Goal: Task Accomplishment & Management: Complete application form

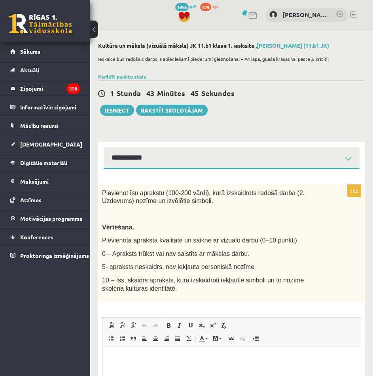
select select "**********"
click at [241, 120] on div "**********" at bounding box center [231, 265] width 283 height 471
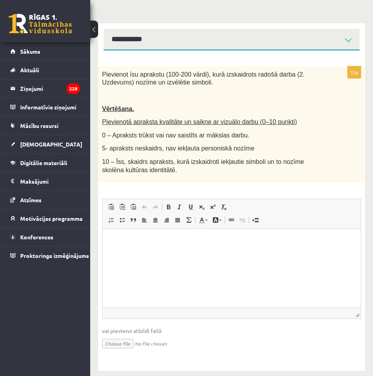
click at [127, 242] on p "Editor, wiswyg-editor-user-answer-47433798023380" at bounding box center [231, 241] width 242 height 8
click at [137, 249] on span "Paste" at bounding box center [146, 249] width 25 height 11
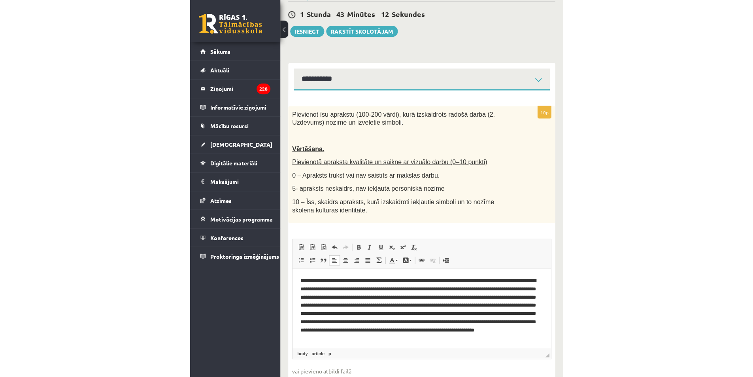
scroll to position [40, 0]
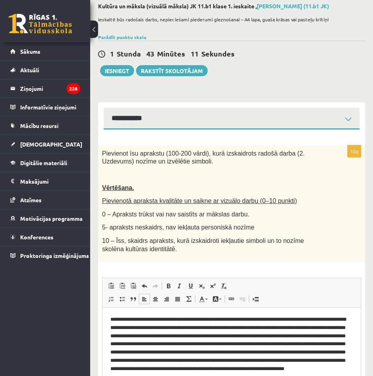
drag, startPoint x: 303, startPoint y: 56, endPoint x: 294, endPoint y: 21, distance: 36.0
click at [301, 49] on div "1 Stunda 43 Minūtes 11 Sekundes" at bounding box center [231, 54] width 267 height 10
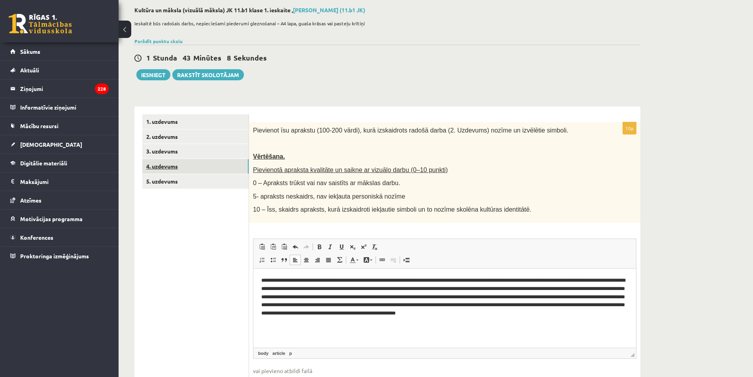
click at [176, 170] on link "4. uzdevums" at bounding box center [195, 166] width 106 height 15
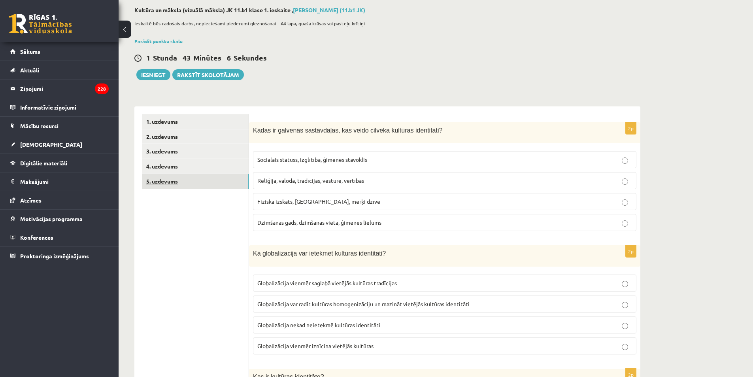
click at [178, 183] on link "5. uzdevums" at bounding box center [195, 181] width 106 height 15
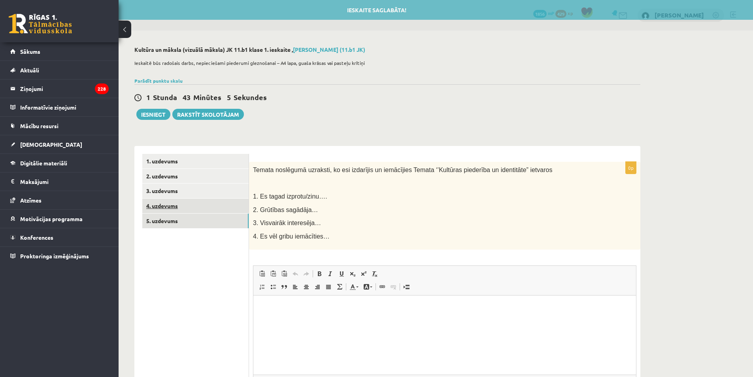
scroll to position [0, 0]
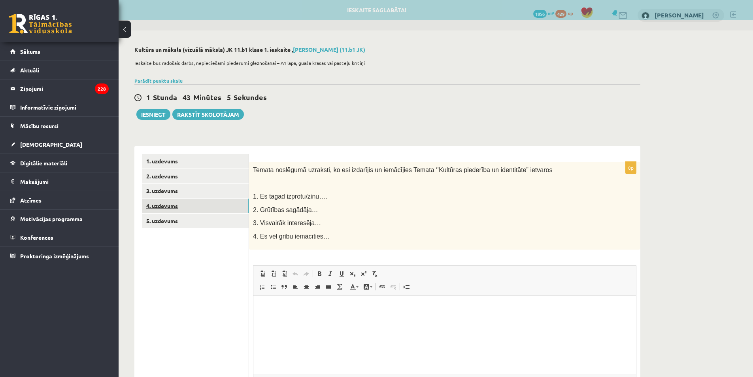
click at [175, 208] on link "4. uzdevums" at bounding box center [195, 206] width 106 height 15
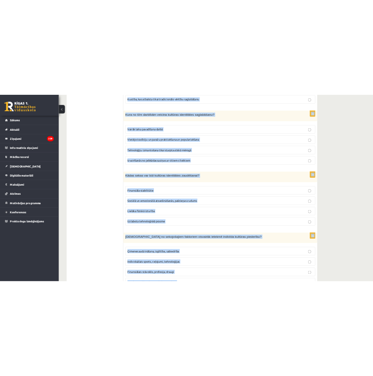
scroll to position [1035, 0]
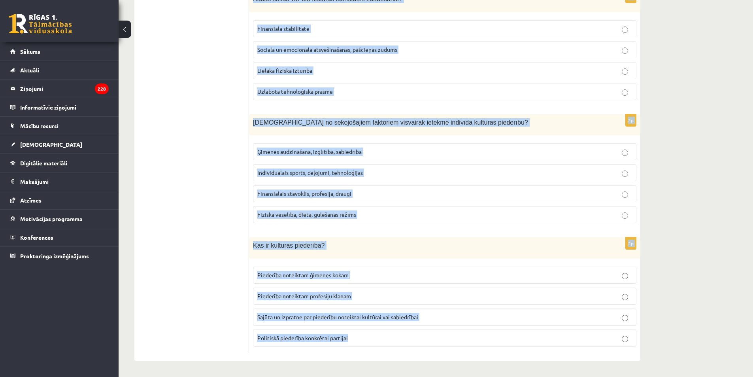
drag, startPoint x: 255, startPoint y: 171, endPoint x: 423, endPoint y: 348, distance: 244.5
copy form "Lorem ip dolorsit ametconsect, adi elits doeiusm temporin utlaboreet? Doloremag…"
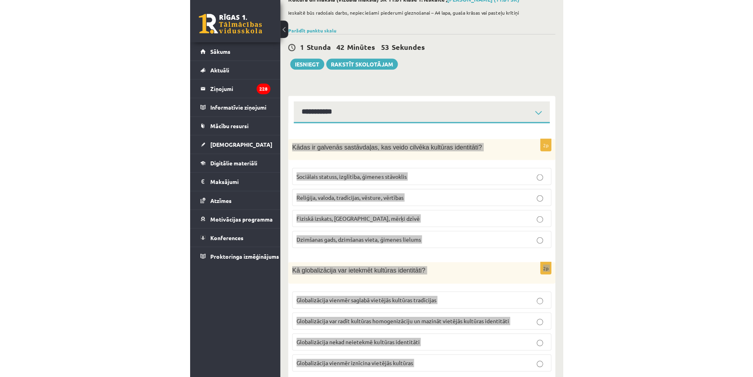
scroll to position [0, 0]
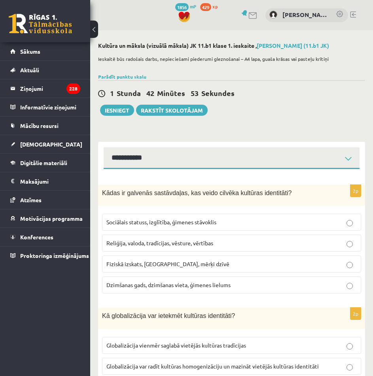
click at [345, 113] on div "1 Stunda 42 Minūtes 53 Sekundes Ieskaite saglabāta! Iesniegt Rakstīt skolotājam" at bounding box center [231, 98] width 267 height 36
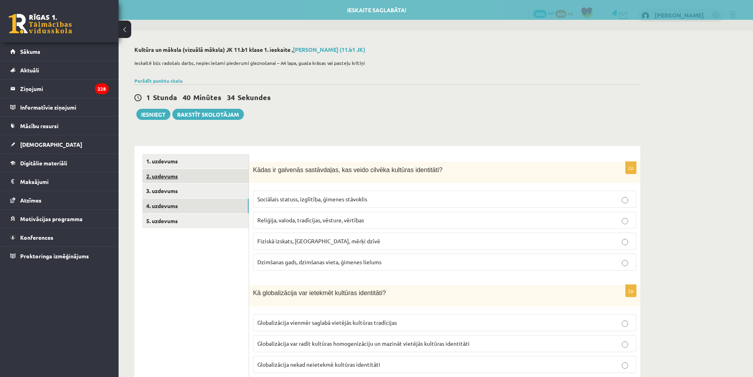
click at [184, 175] on link "2. uzdevums" at bounding box center [195, 176] width 106 height 15
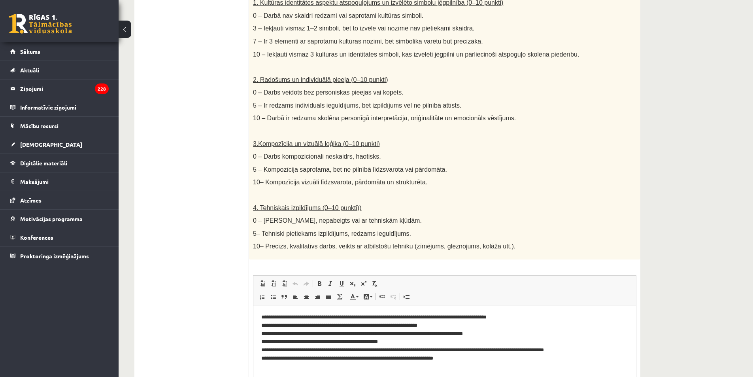
scroll to position [355, 0]
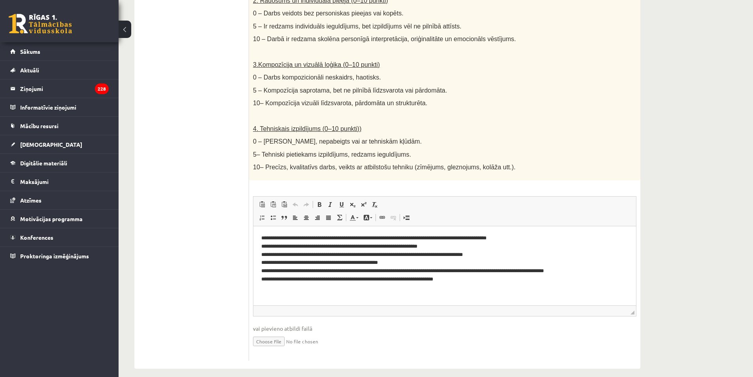
click at [267, 333] on input "file" at bounding box center [445, 341] width 384 height 16
type input "**********"
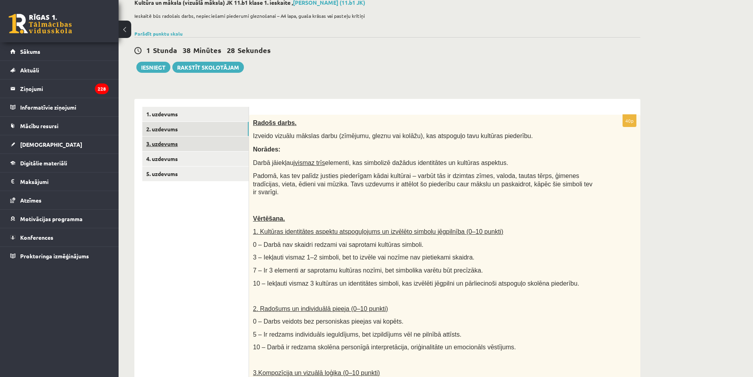
scroll to position [0, 0]
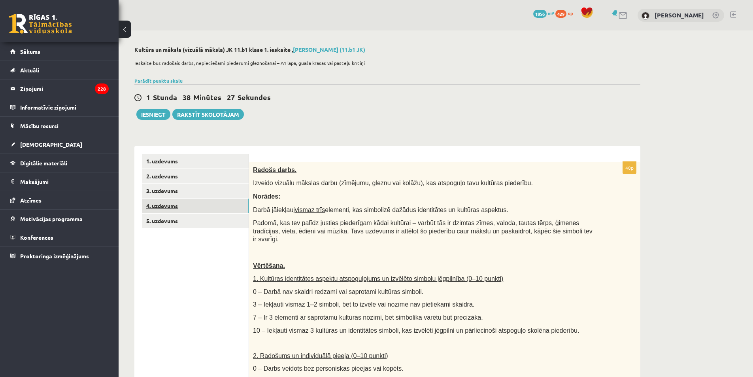
click at [170, 202] on link "4. uzdevums" at bounding box center [195, 206] width 106 height 15
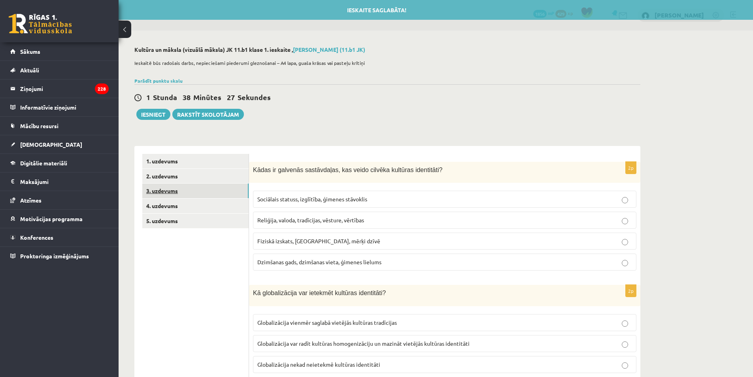
click at [175, 193] on link "3. uzdevums" at bounding box center [195, 190] width 106 height 15
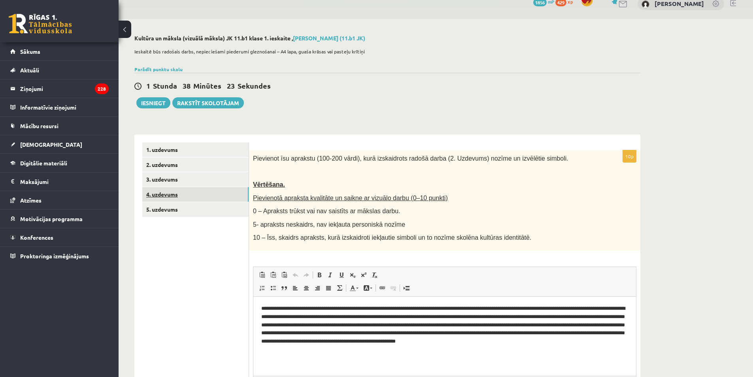
click at [182, 191] on link "4. uzdevums" at bounding box center [195, 194] width 106 height 15
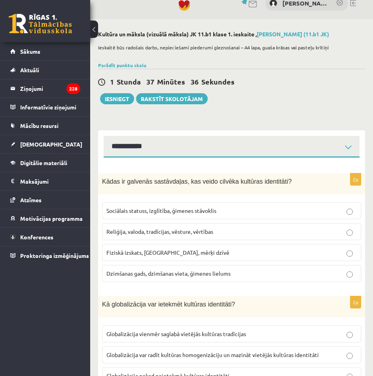
click at [181, 234] on span "Reliģija, valoda, tradīcijas, vēsture, vērtības" at bounding box center [159, 231] width 107 height 7
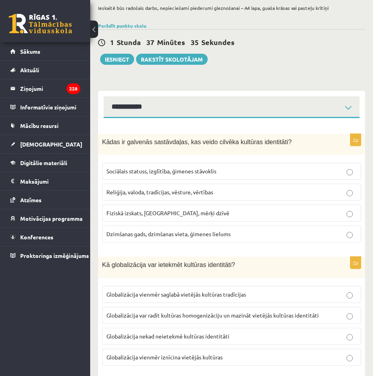
scroll to position [130, 0]
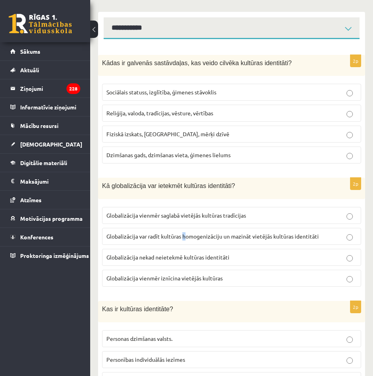
click at [185, 234] on span "Globalizācija var radīt kultūras homogenizāciju un mazināt vietējās kultūras id…" at bounding box center [212, 236] width 212 height 7
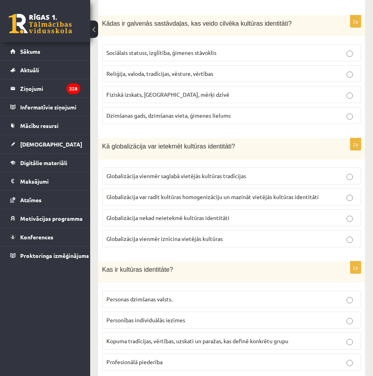
click at [281, 200] on p "Globalizācija var radīt kultūras homogenizāciju un mazināt vietējās kultūras id…" at bounding box center [231, 197] width 250 height 8
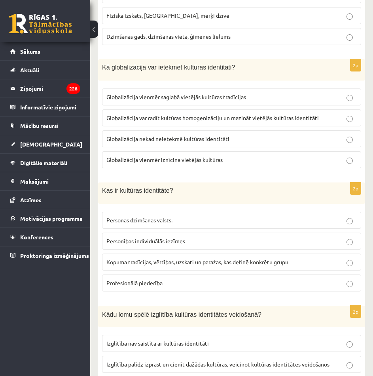
click at [206, 259] on p "Kopuma tradīcijas, vērtības, uzskati un paražas, kas definē konkrētu grupu" at bounding box center [231, 262] width 250 height 8
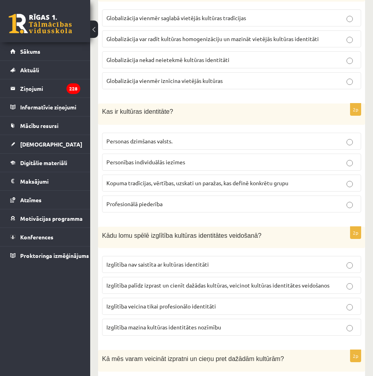
scroll to position [367, 0]
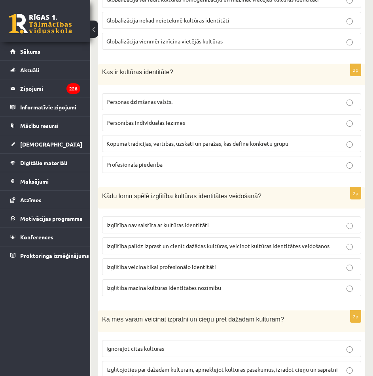
click at [215, 246] on span "Izglītība palīdz izprast un cienīt dažādas kultūras, veicinot kultūras identitā…" at bounding box center [217, 245] width 223 height 7
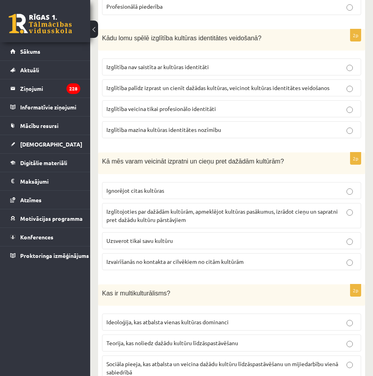
scroll to position [565, 0]
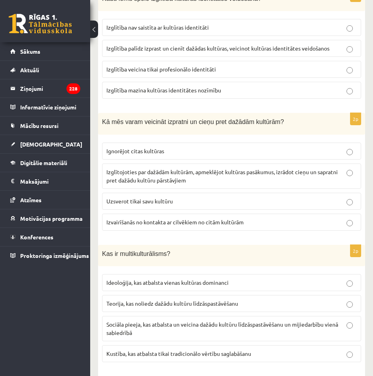
click at [208, 180] on p "Izglītojoties par dažādām kultūrām, apmeklējot kultūras pasākumus, izrādot cieņ…" at bounding box center [231, 176] width 250 height 17
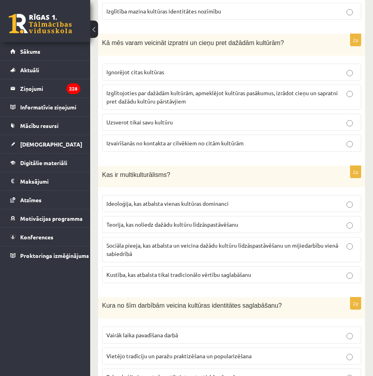
click at [206, 244] on span "Sociāla pieeja, kas atbalsta un veicina dažādu kultūru līdzāspastāvēšanu un mij…" at bounding box center [222, 249] width 232 height 15
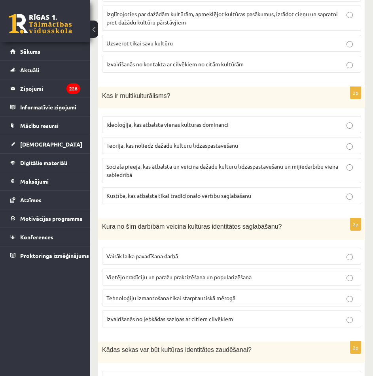
scroll to position [763, 0]
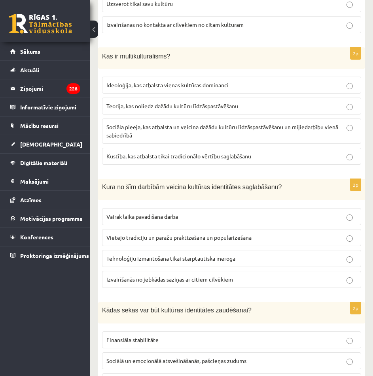
click at [204, 238] on span "Vietējo tradīciju un paražu praktizēšana un popularizēšana" at bounding box center [178, 237] width 145 height 7
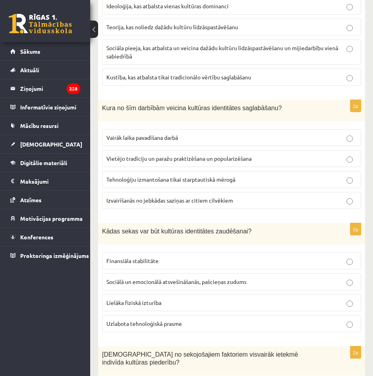
click at [182, 284] on span "Sociālā un emocionālā atsvešināšanās, pašcieņas zudums" at bounding box center [176, 281] width 140 height 7
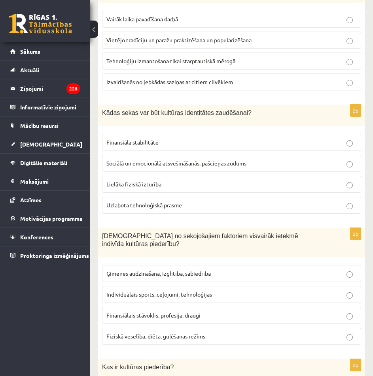
scroll to position [1071, 0]
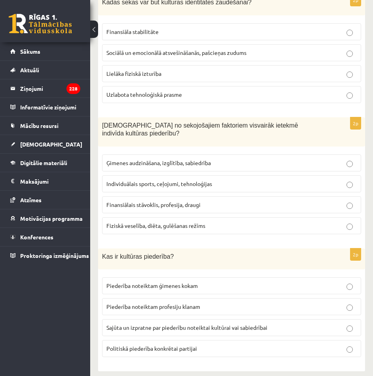
click at [172, 159] on span "Ģimenes audzināšana, izglītība, sabiedrība" at bounding box center [158, 162] width 104 height 7
click at [172, 324] on span "Sajūta un izpratne par piederību noteiktai kultūrai vai sabiedrībai" at bounding box center [186, 327] width 161 height 7
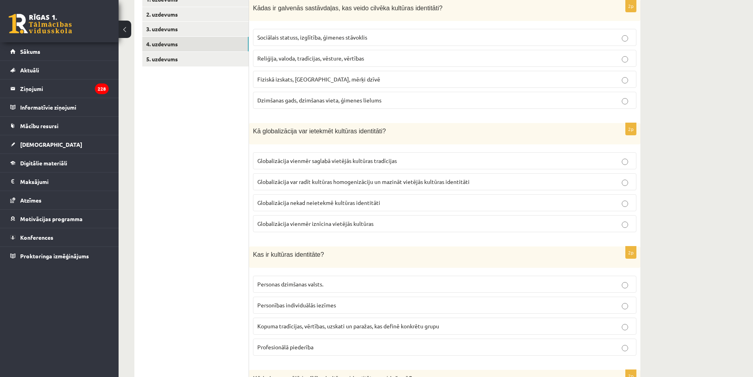
scroll to position [0, 0]
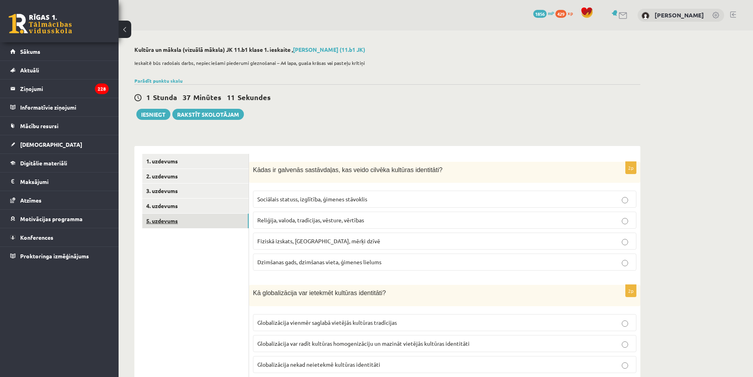
click at [180, 220] on link "5. uzdevums" at bounding box center [195, 221] width 106 height 15
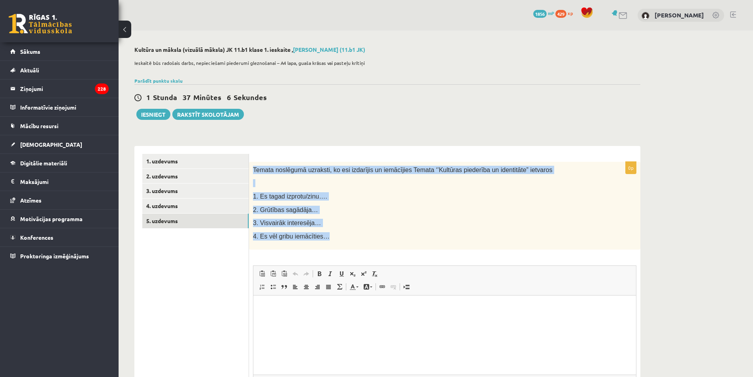
drag, startPoint x: 253, startPoint y: 171, endPoint x: 353, endPoint y: 239, distance: 121.0
click at [353, 239] on div "Temata noslēgumā uzraksti, ko esi izdarījis un iemācījies Temata ‘’Kultūras pie…" at bounding box center [445, 206] width 392 height 88
copy div "Temata noslēgumā uzraksti, ko esi izdarījis un iemācījies Temata ‘’Kultūras pie…"
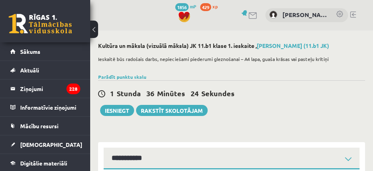
click at [284, 112] on div "1 Stunda 36 Minūtes 24 Sekundes Ieskaite saglabāta! Iesniegt Rakstīt skolotājam" at bounding box center [231, 98] width 267 height 36
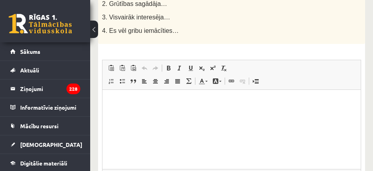
scroll to position [311, 0]
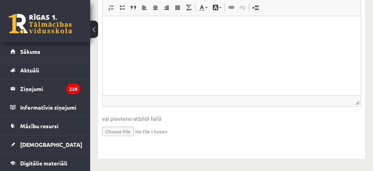
click at [125, 40] on html at bounding box center [231, 28] width 258 height 24
drag, startPoint x: 125, startPoint y: 49, endPoint x: 110, endPoint y: 33, distance: 22.1
click at [110, 32] on html at bounding box center [231, 28] width 258 height 24
click at [124, 39] on html at bounding box center [231, 28] width 258 height 24
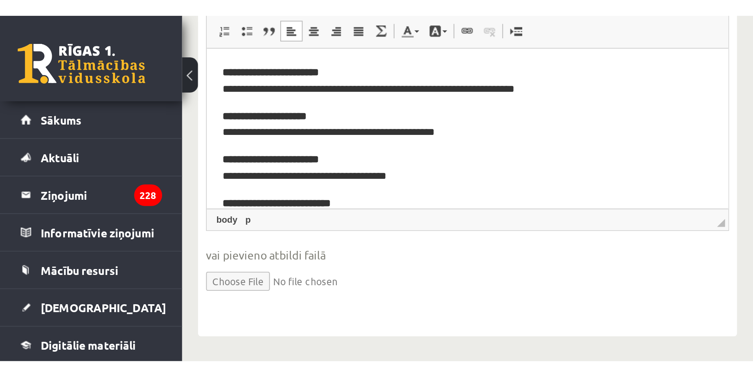
scroll to position [78, 0]
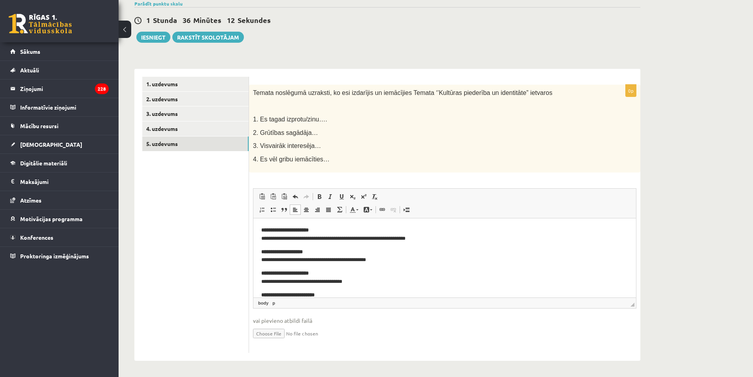
click at [263, 231] on strong "**********" at bounding box center [284, 229] width 47 height 5
click at [265, 250] on strong "**********" at bounding box center [282, 251] width 42 height 5
click at [265, 252] on strong "**********" at bounding box center [281, 251] width 40 height 5
click at [265, 273] on strong "**********" at bounding box center [284, 272] width 47 height 5
click at [266, 273] on strong "**********" at bounding box center [284, 272] width 47 height 5
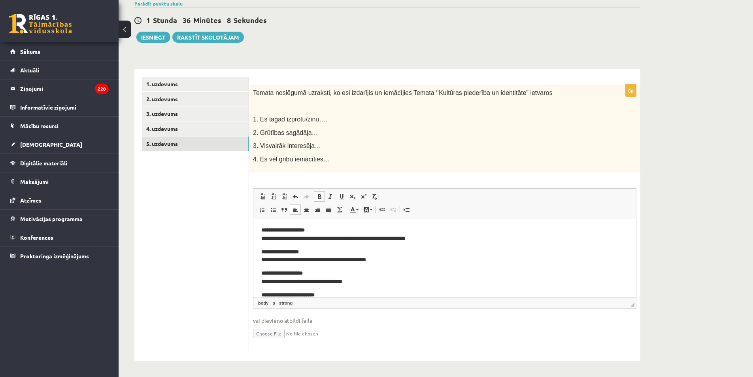
click at [267, 293] on strong "**********" at bounding box center [287, 294] width 53 height 5
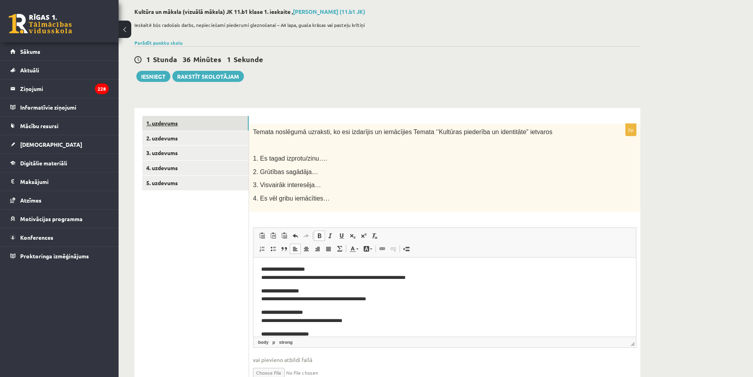
click at [179, 119] on link "1. uzdevums" at bounding box center [195, 123] width 106 height 15
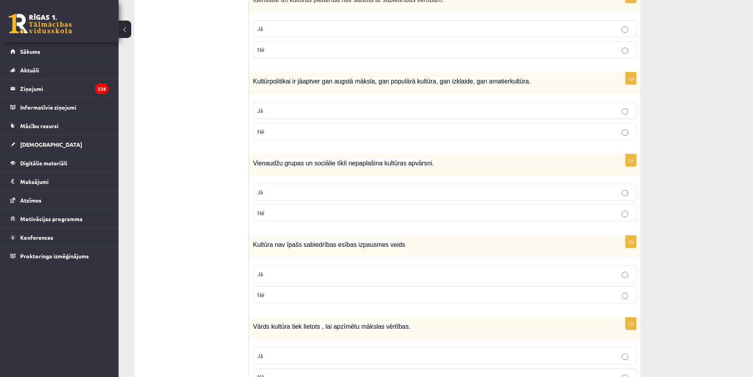
scroll to position [78, 0]
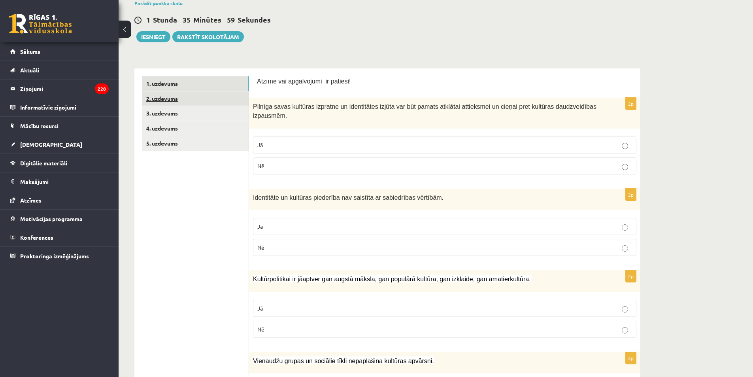
click at [166, 103] on link "2. uzdevums" at bounding box center [195, 98] width 106 height 15
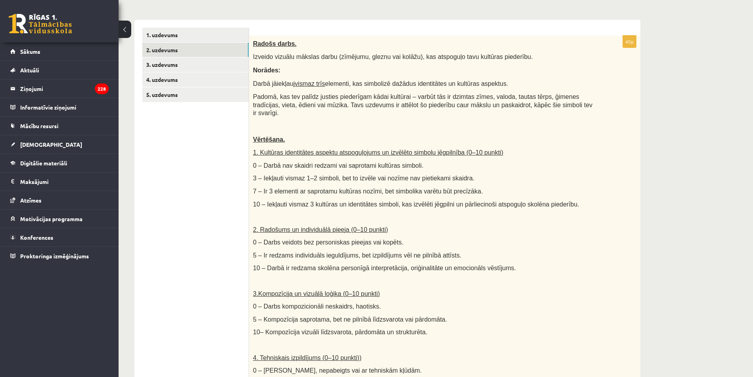
scroll to position [87, 0]
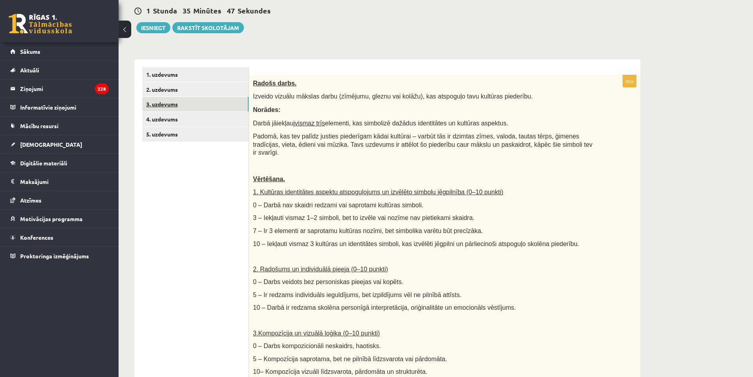
click at [181, 106] on link "3. uzdevums" at bounding box center [195, 104] width 106 height 15
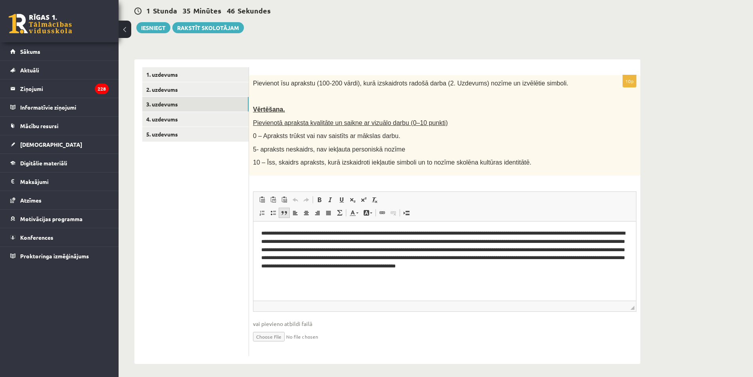
scroll to position [0, 0]
click at [169, 96] on link "2. uzdevums" at bounding box center [195, 89] width 106 height 15
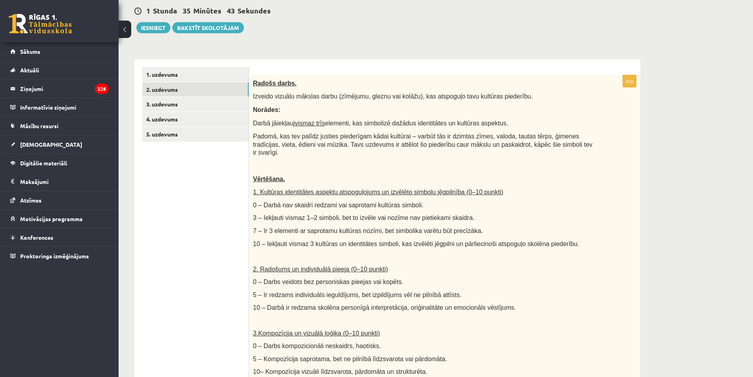
drag, startPoint x: 169, startPoint y: 96, endPoint x: 153, endPoint y: 247, distance: 151.2
click at [153, 247] on ul "1. uzdevums 2. uzdevums 3. uzdevums 4. uzdevums 5. uzdevums" at bounding box center [195, 312] width 107 height 491
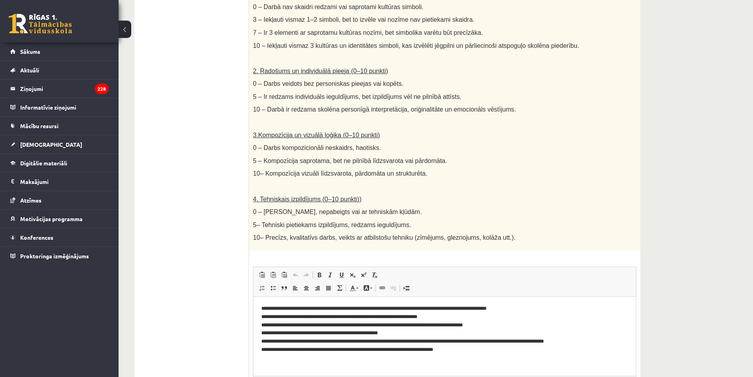
scroll to position [363, 0]
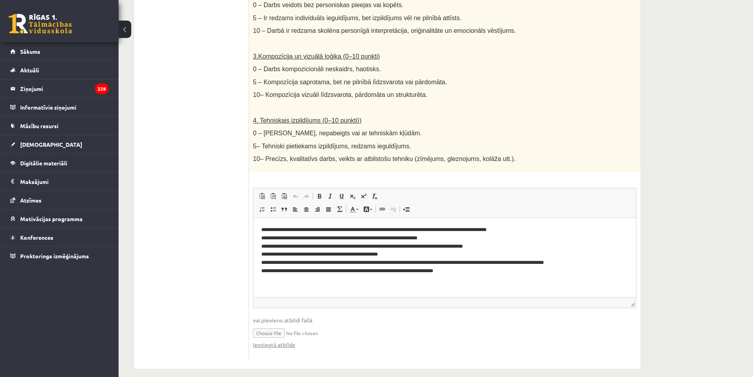
click at [278, 325] on input "file" at bounding box center [445, 332] width 384 height 16
type input "**********"
click at [333, 324] on input "file" at bounding box center [445, 332] width 384 height 16
click at [277, 325] on input "file" at bounding box center [445, 332] width 384 height 16
type input "**********"
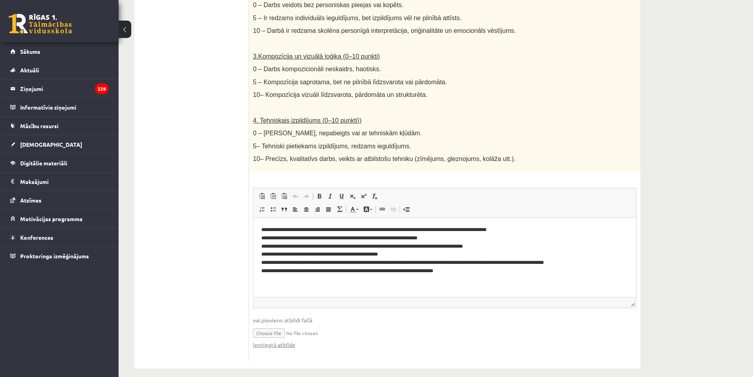
click at [234, 265] on ul "1. uzdevums 2. uzdevums 3. uzdevums 4. uzdevums 5. uzdevums" at bounding box center [195, 75] width 107 height 570
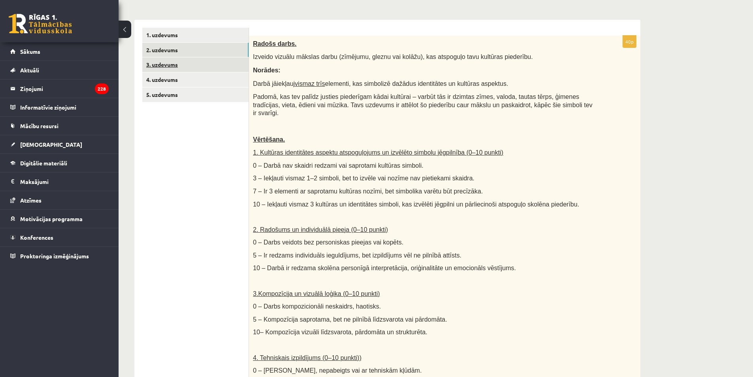
click at [186, 67] on link "3. uzdevums" at bounding box center [195, 64] width 106 height 15
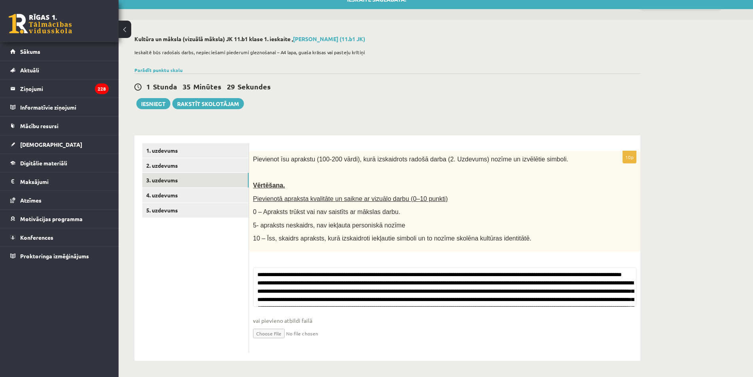
scroll to position [11, 0]
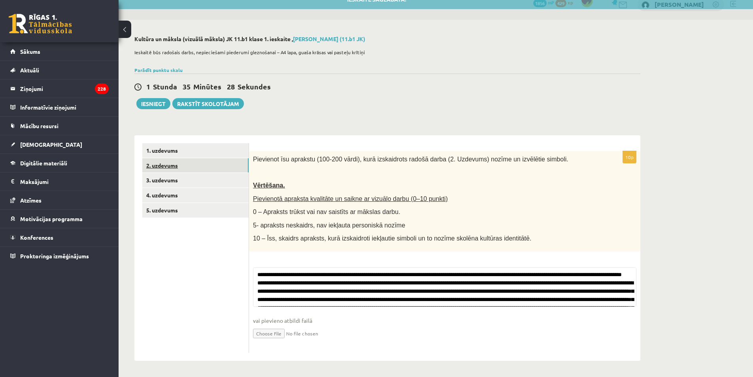
click at [193, 166] on link "2. uzdevums" at bounding box center [195, 165] width 106 height 15
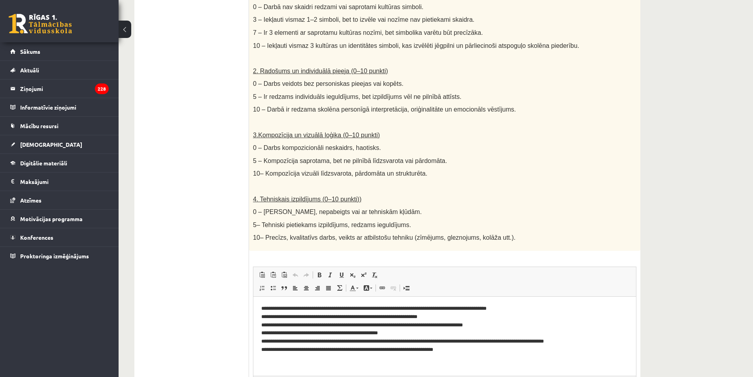
scroll to position [363, 0]
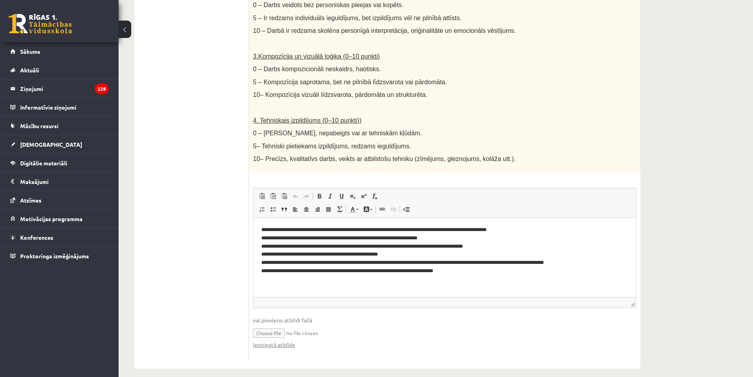
click at [277, 325] on input "file" at bounding box center [445, 332] width 384 height 16
type input "**********"
click at [278, 340] on link "Iesniegtā atbilde" at bounding box center [274, 344] width 42 height 8
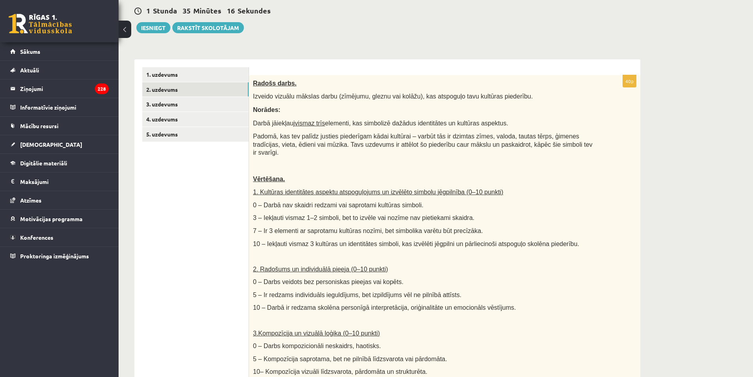
scroll to position [0, 0]
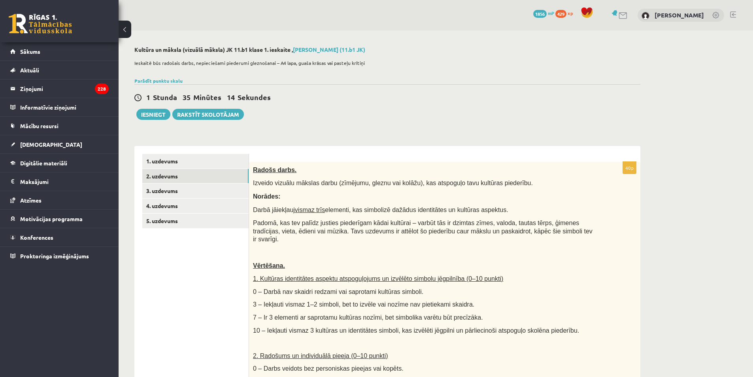
click at [161, 115] on button "Iesniegt" at bounding box center [153, 114] width 34 height 11
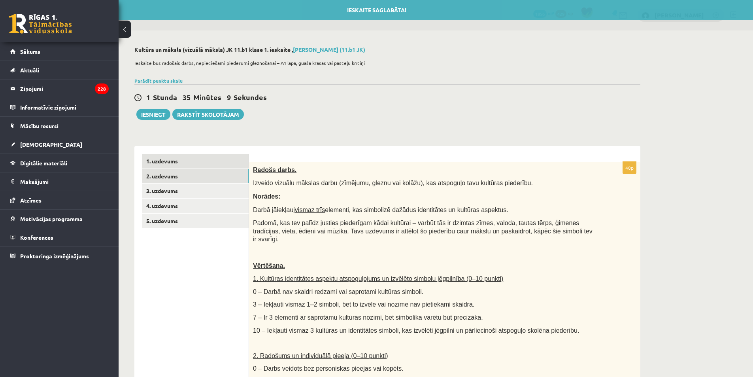
click at [154, 163] on link "1. uzdevums" at bounding box center [195, 161] width 106 height 15
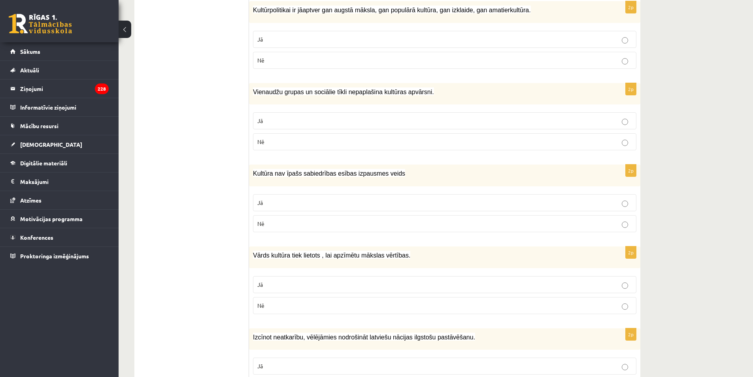
scroll to position [386, 0]
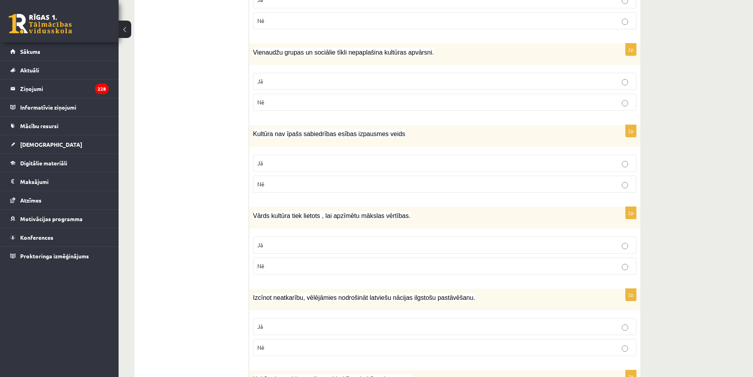
drag, startPoint x: 292, startPoint y: 263, endPoint x: 280, endPoint y: 248, distance: 19.8
click at [292, 261] on label "Nē" at bounding box center [445, 265] width 384 height 17
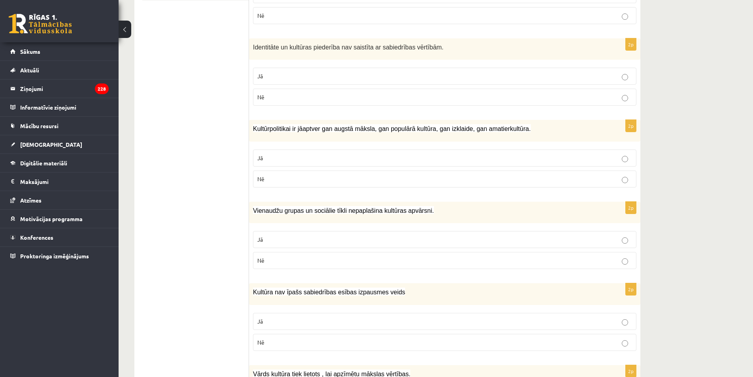
scroll to position [0, 0]
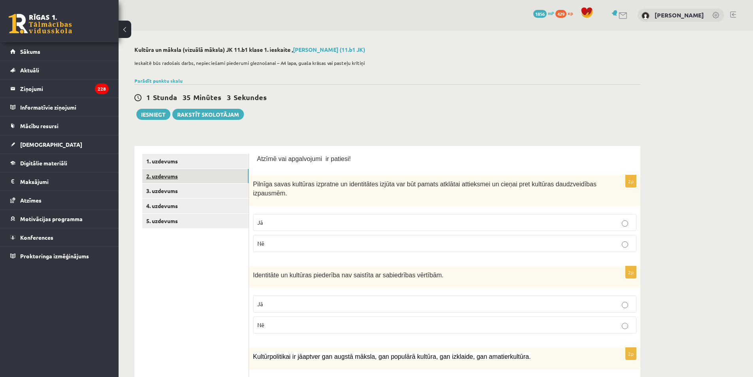
click at [170, 173] on link "2. uzdevums" at bounding box center [195, 176] width 106 height 15
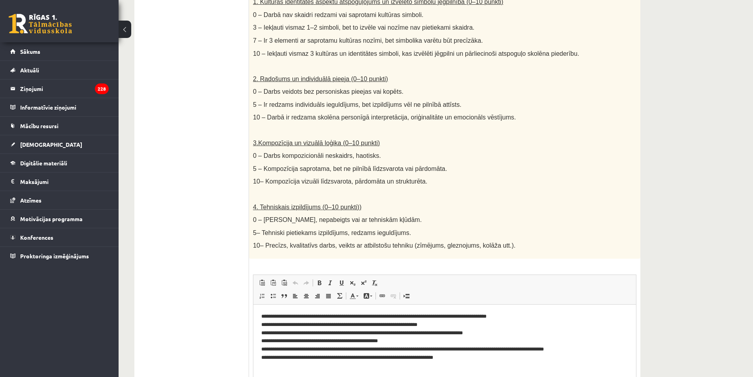
scroll to position [363, 0]
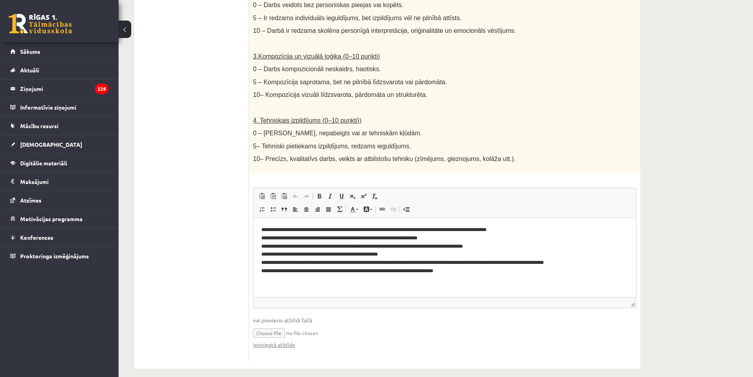
click at [280, 326] on input "file" at bounding box center [445, 332] width 384 height 16
type input "**********"
click at [373, 85] on div "**********" at bounding box center [436, 25] width 635 height 717
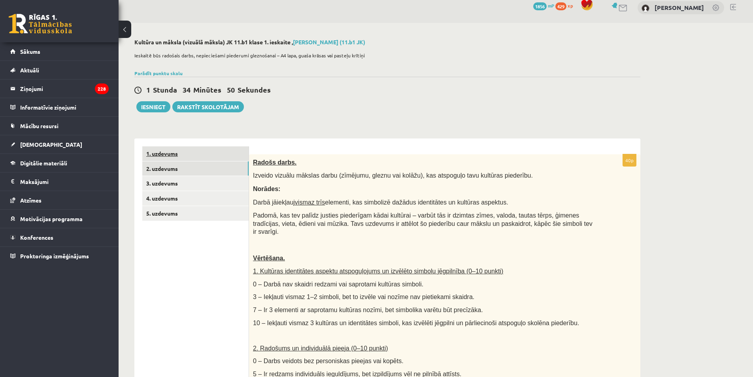
scroll to position [0, 0]
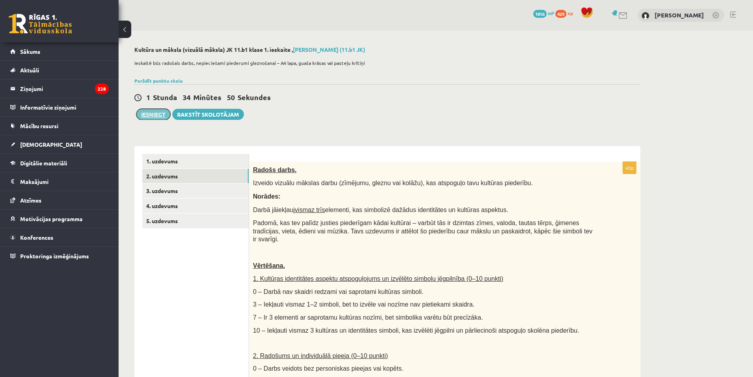
click at [157, 113] on button "Iesniegt" at bounding box center [153, 114] width 34 height 11
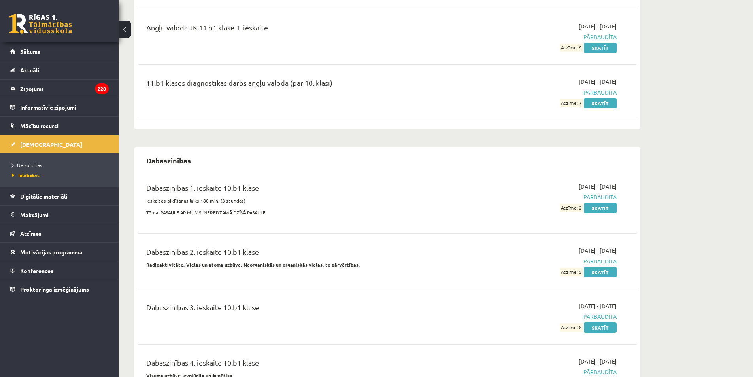
scroll to position [554, 0]
